Goal: Complete application form

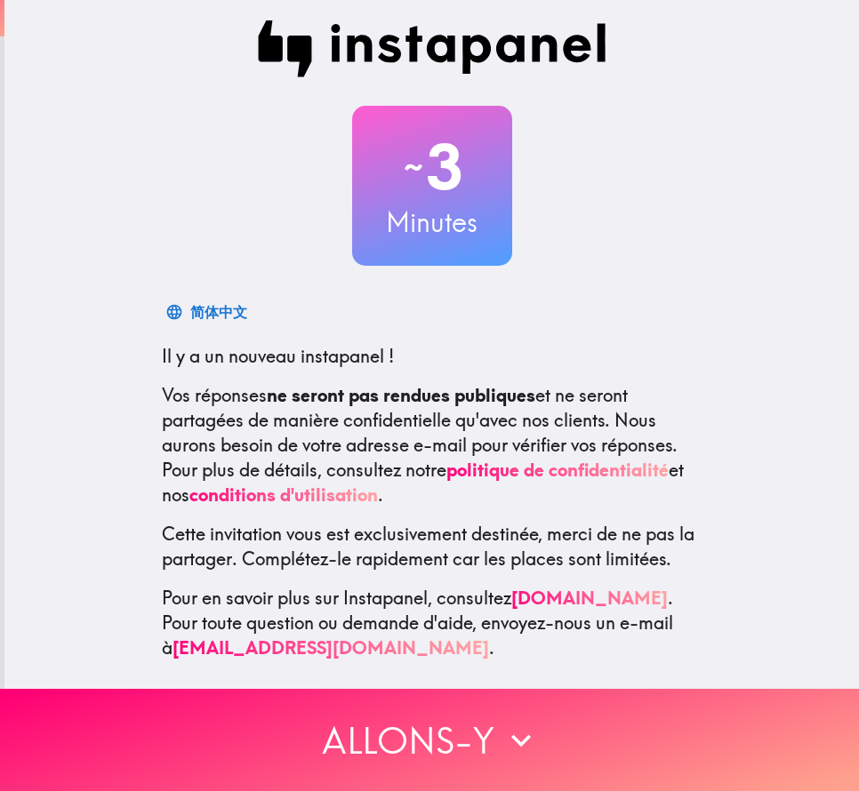
scroll to position [21, 0]
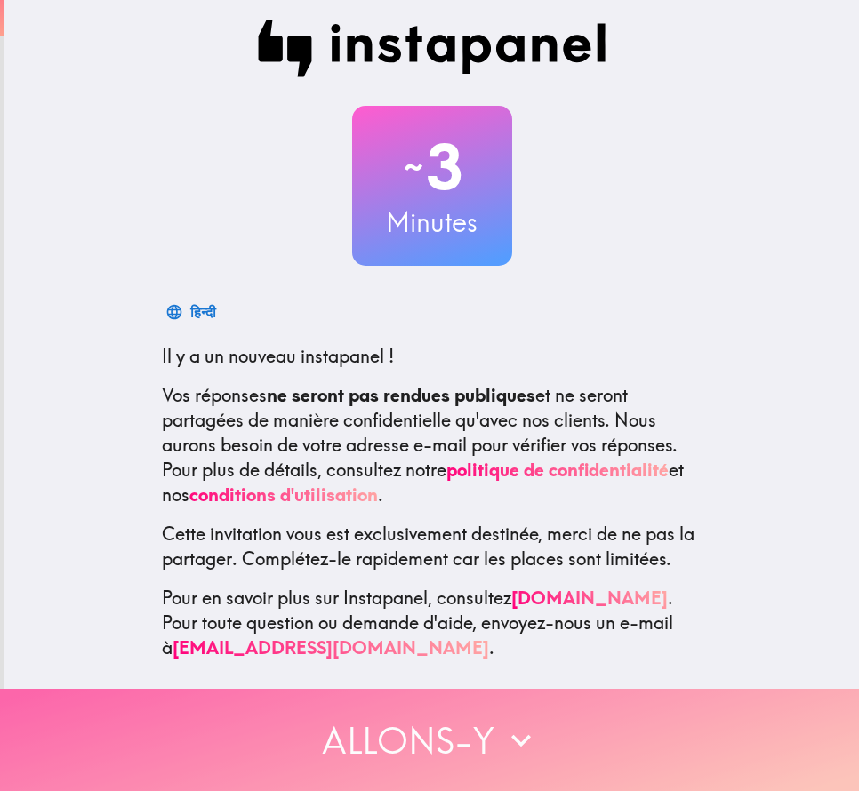
click at [381, 714] on button "Allons-y" at bounding box center [429, 740] width 859 height 102
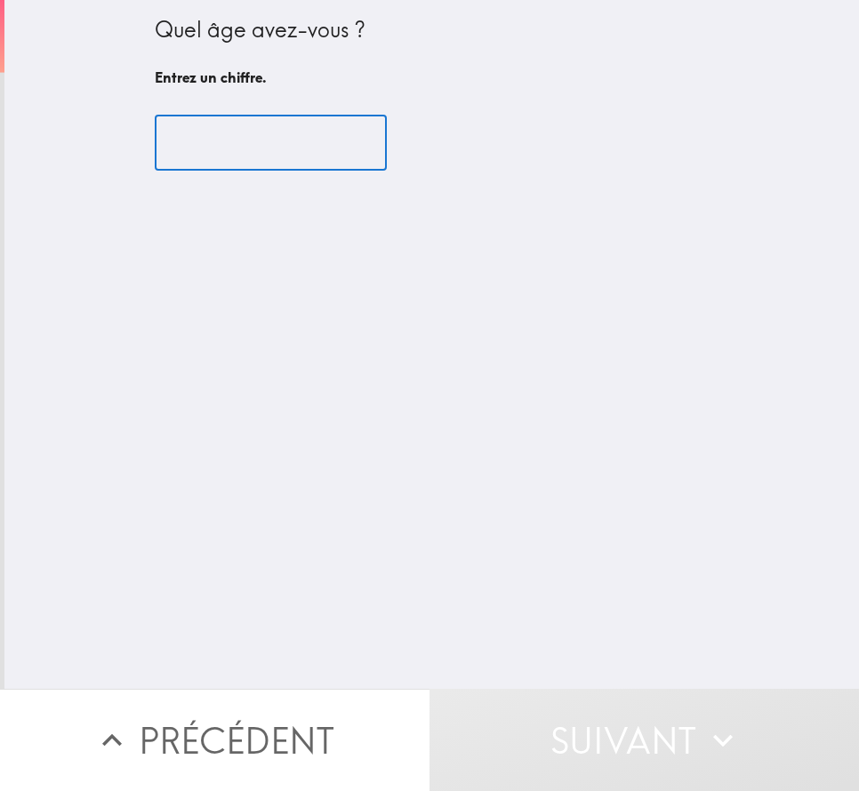
click at [225, 167] on input "number" at bounding box center [271, 143] width 232 height 55
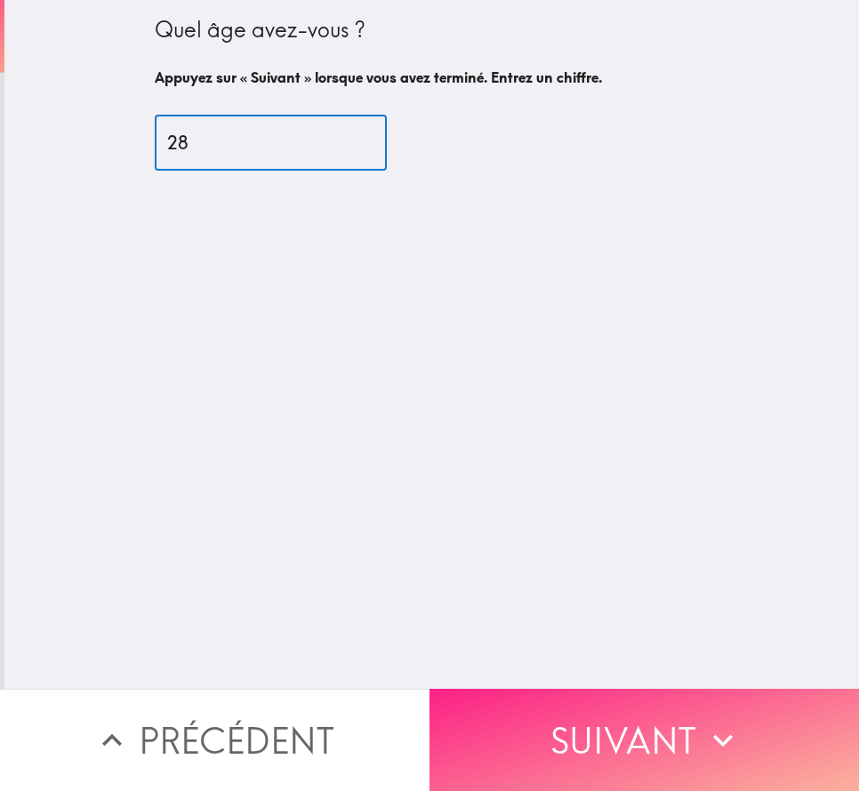
type input "28"
click at [685, 762] on button "Suivant" at bounding box center [643, 740] width 429 height 102
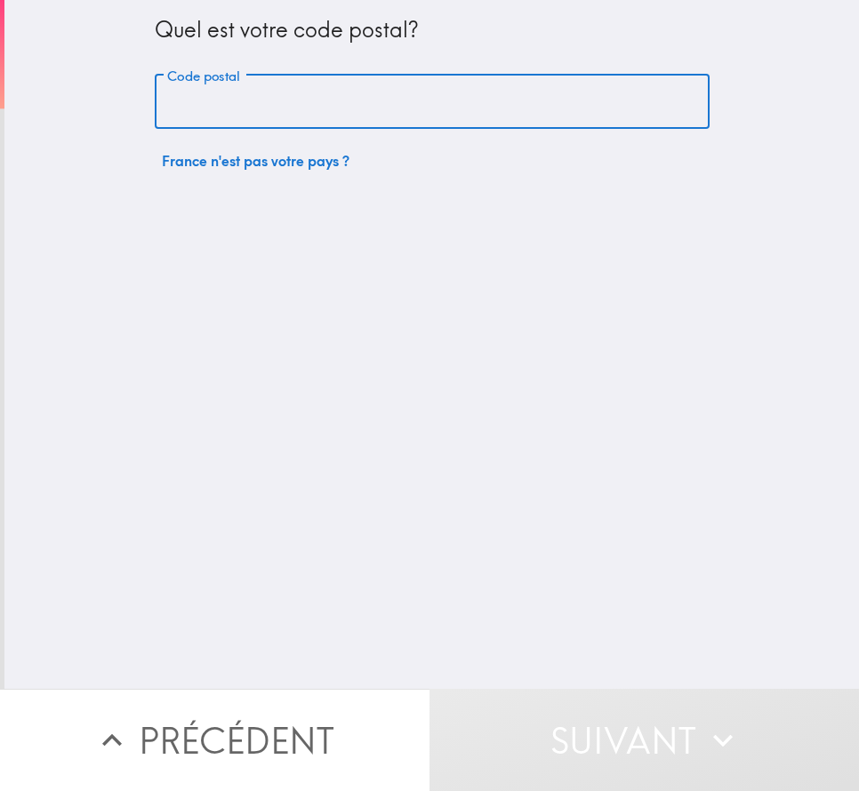
click at [270, 98] on input "Code postal" at bounding box center [432, 102] width 555 height 55
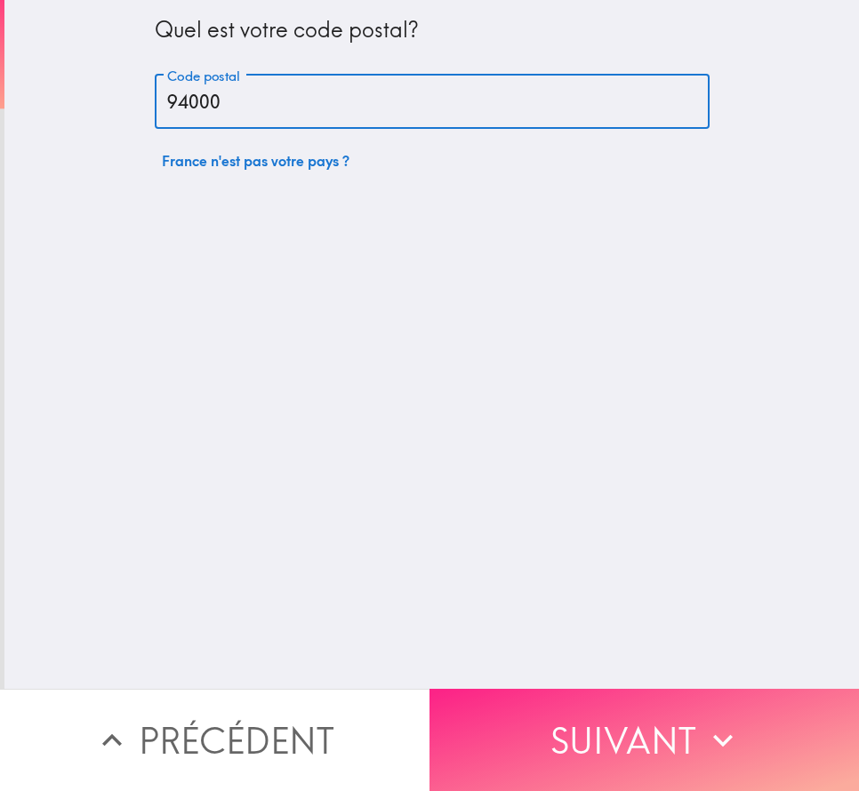
type input "94000"
click at [609, 716] on button "Suivant" at bounding box center [643, 740] width 429 height 102
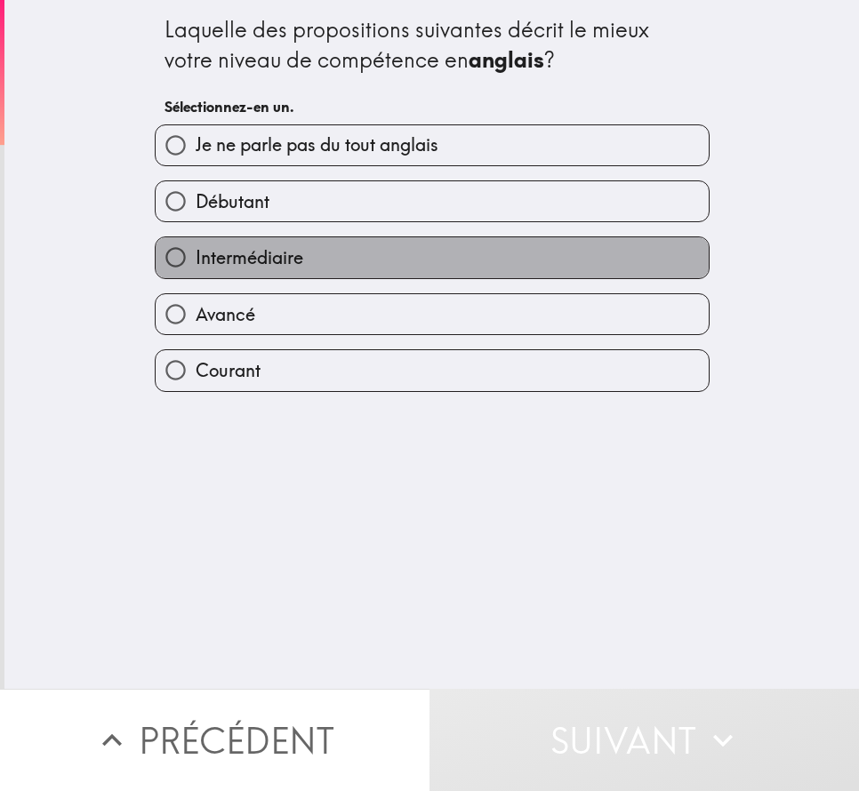
click at [301, 253] on label "Intermédiaire" at bounding box center [432, 257] width 553 height 40
click at [196, 253] on input "Intermédiaire" at bounding box center [176, 257] width 40 height 40
radio input "true"
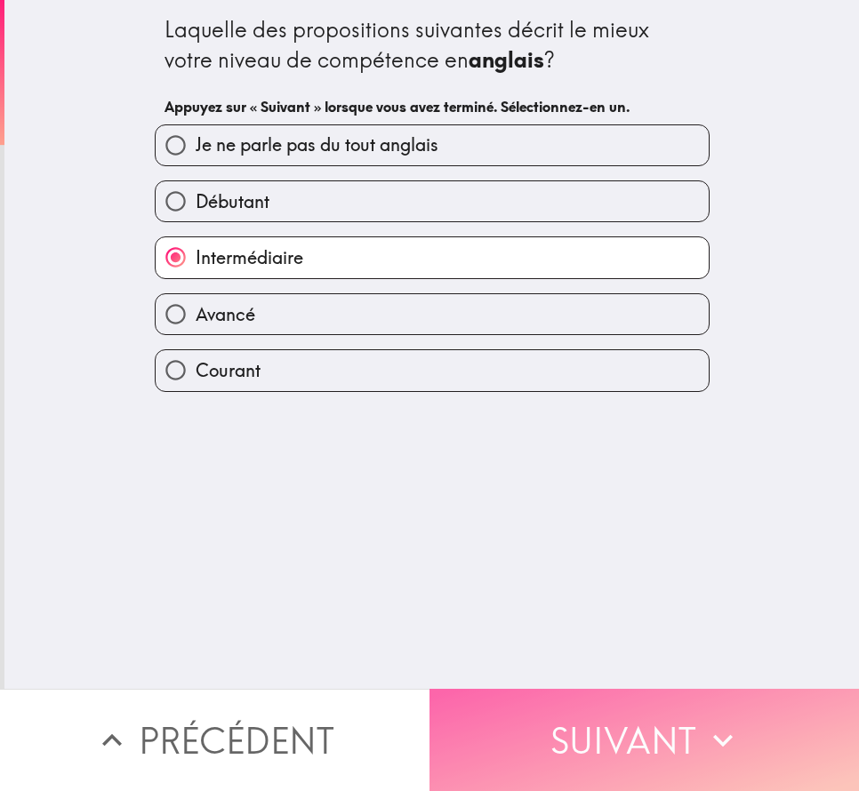
click at [586, 727] on button "Suivant" at bounding box center [643, 740] width 429 height 102
